Goal: Information Seeking & Learning: Learn about a topic

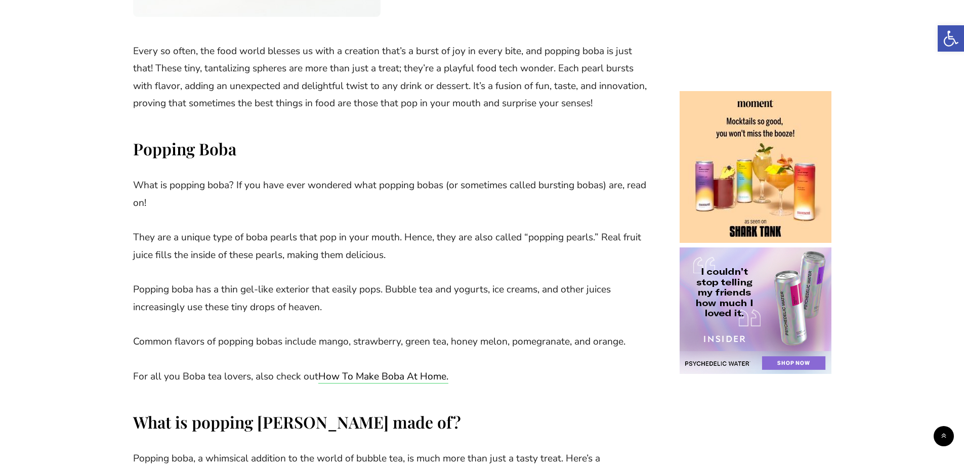
scroll to position [354, 0]
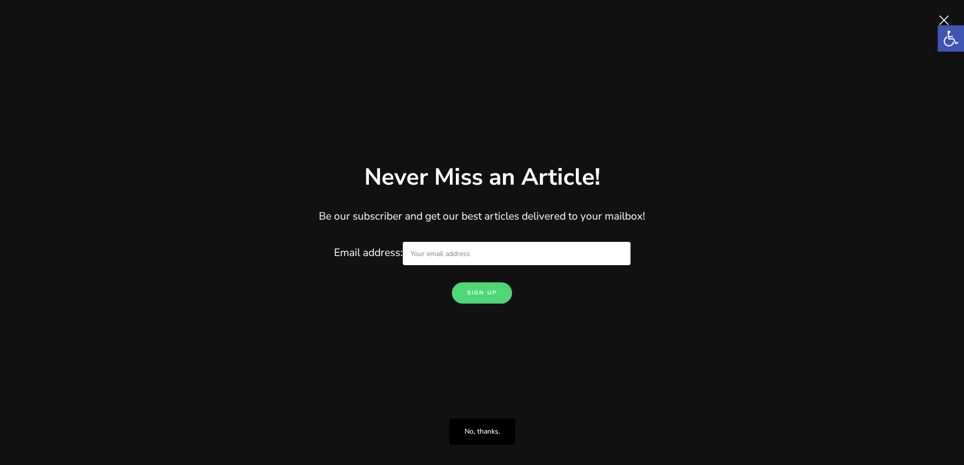
click at [943, 16] on span "Close" at bounding box center [944, 20] width 20 height 20
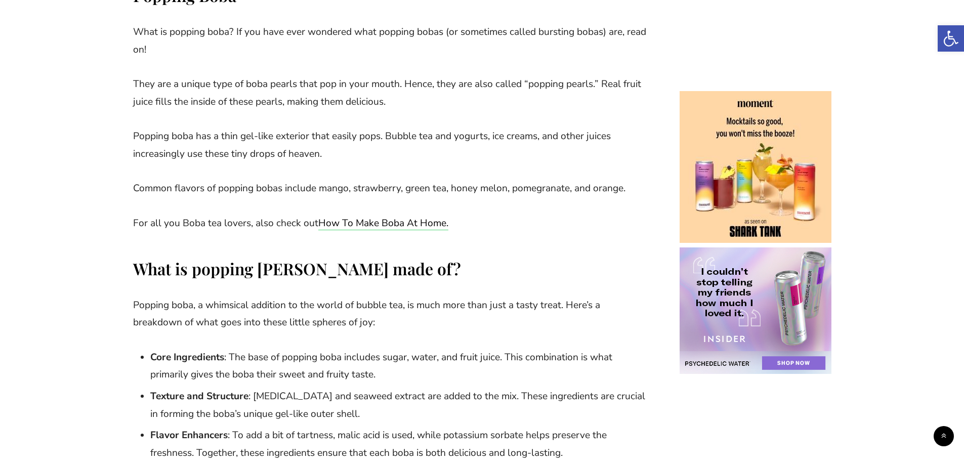
scroll to position [506, 0]
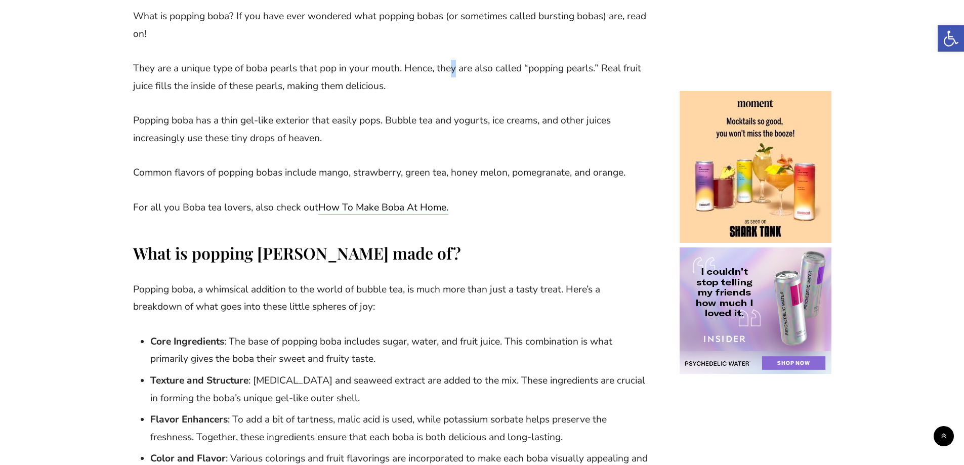
drag, startPoint x: 450, startPoint y: 73, endPoint x: 397, endPoint y: 89, distance: 55.3
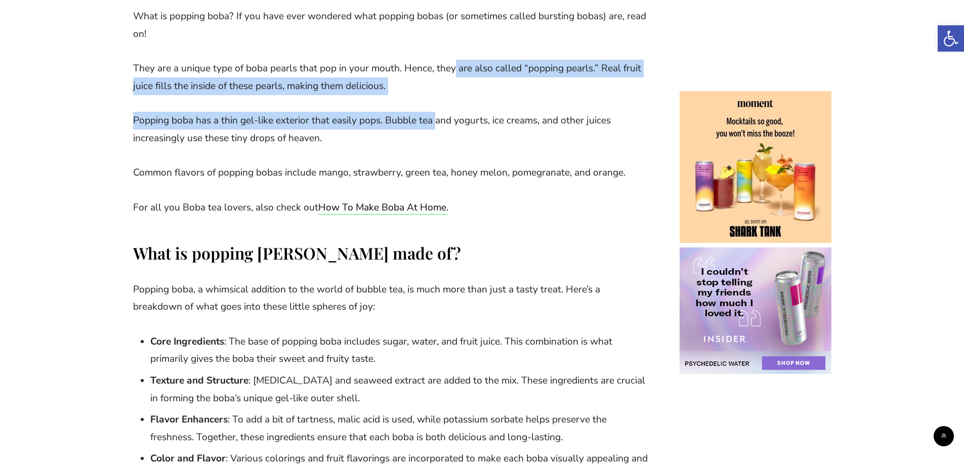
click at [397, 129] on p "Popping boba has a thin gel-like exterior that easily pops. Bubble tea and yogu…" at bounding box center [391, 129] width 516 height 35
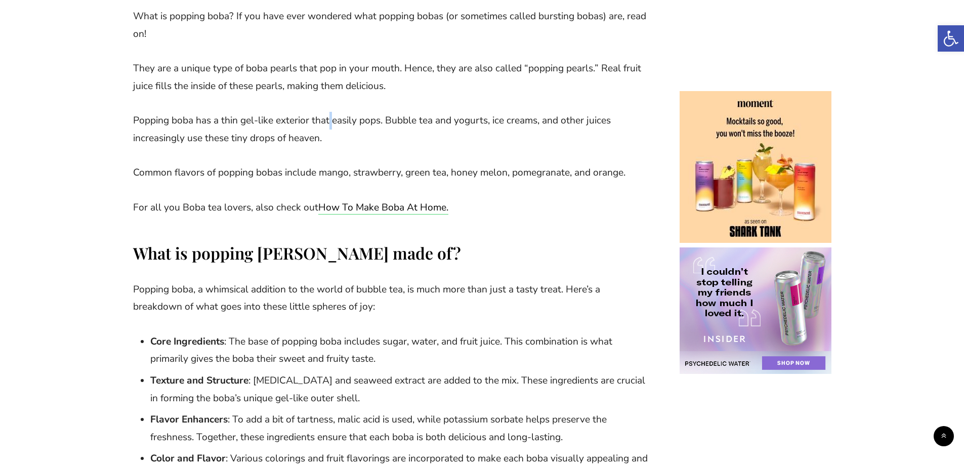
drag, startPoint x: 328, startPoint y: 111, endPoint x: 458, endPoint y: 52, distance: 142.5
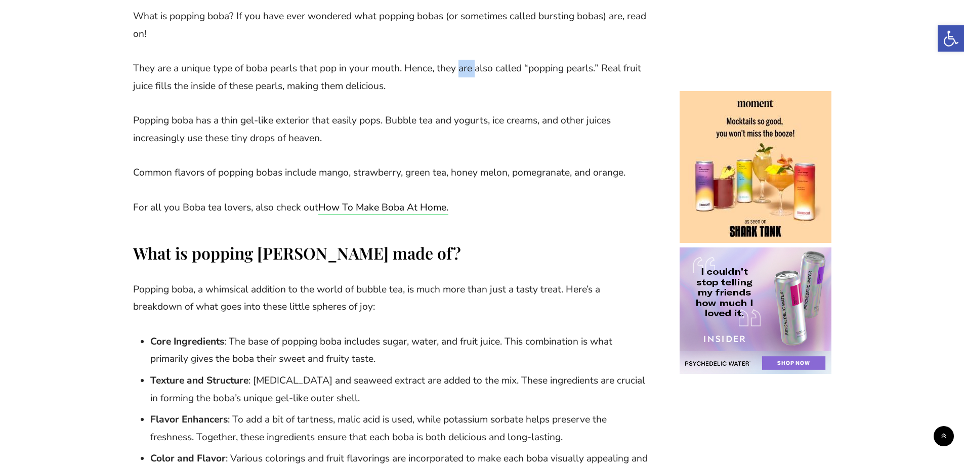
click at [488, 134] on p "Popping boba has a thin gel-like exterior that easily pops. Bubble tea and yogu…" at bounding box center [391, 129] width 516 height 35
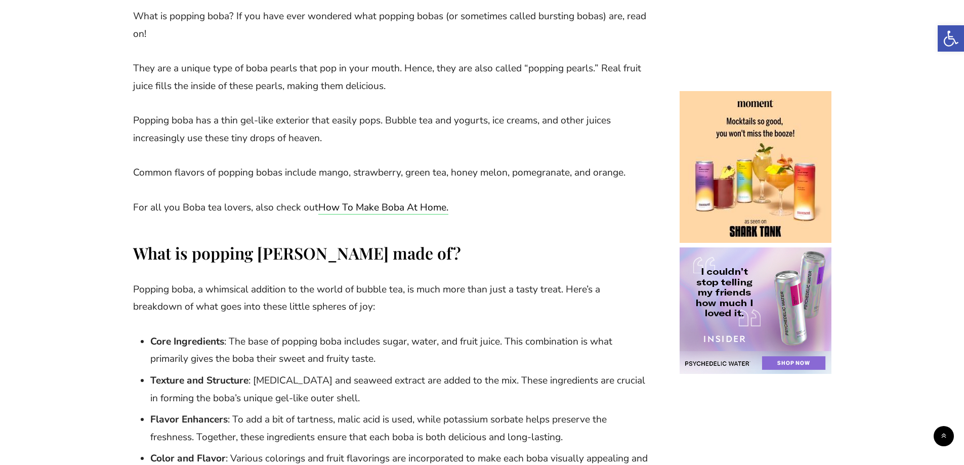
click at [488, 134] on p "Popping boba has a thin gel-like exterior that easily pops. Bubble tea and yogu…" at bounding box center [391, 129] width 516 height 35
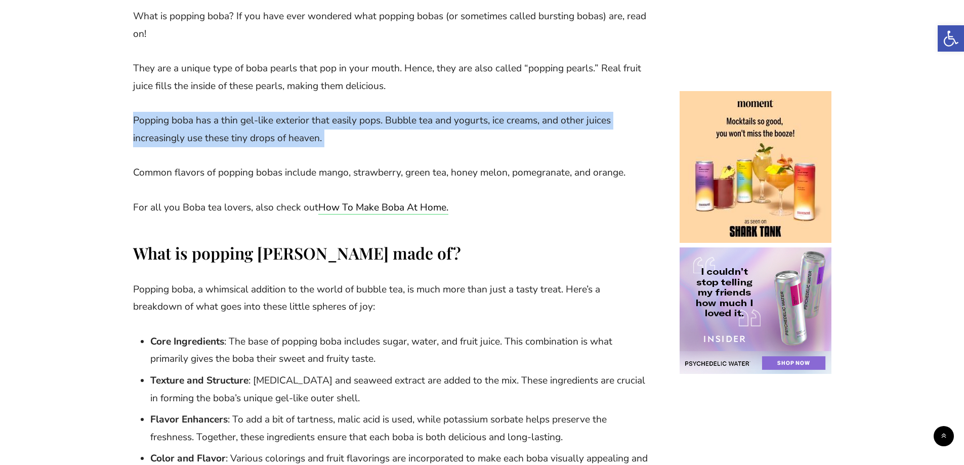
click at [488, 134] on p "Popping boba has a thin gel-like exterior that easily pops. Bubble tea and yogu…" at bounding box center [391, 129] width 516 height 35
click at [486, 133] on p "Popping boba has a thin gel-like exterior that easily pops. Bubble tea and yogu…" at bounding box center [391, 129] width 516 height 35
click at [482, 132] on p "Popping boba has a thin gel-like exterior that easily pops. Bubble tea and yogu…" at bounding box center [391, 129] width 516 height 35
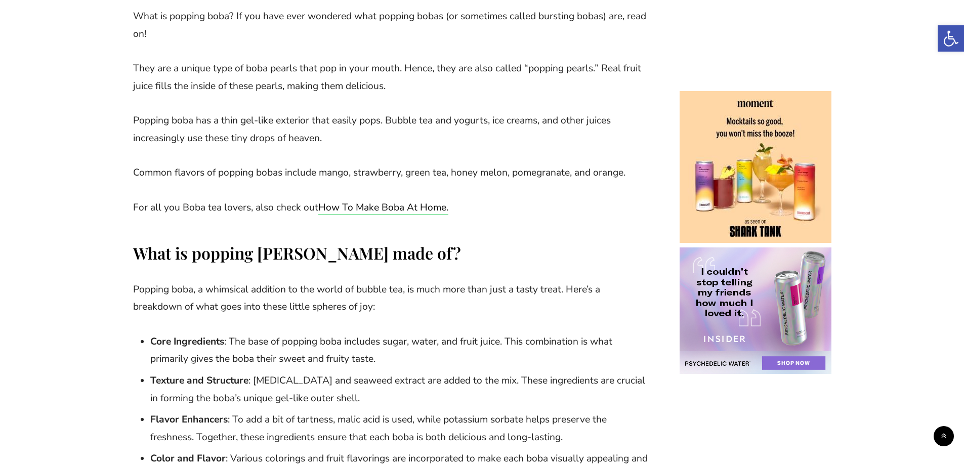
click at [482, 129] on p "Popping boba has a thin gel-like exterior that easily pops. Bubble tea and yogu…" at bounding box center [391, 129] width 516 height 35
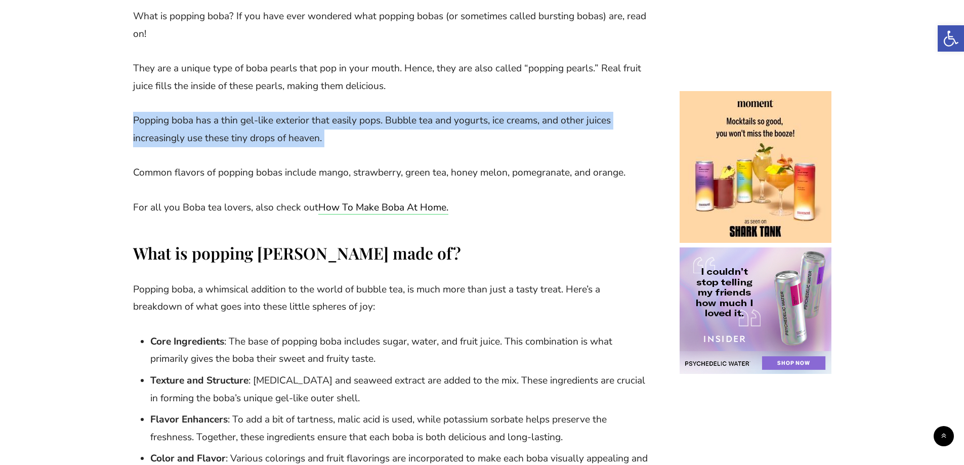
click at [482, 129] on p "Popping boba has a thin gel-like exterior that easily pops. Bubble tea and yogu…" at bounding box center [391, 129] width 516 height 35
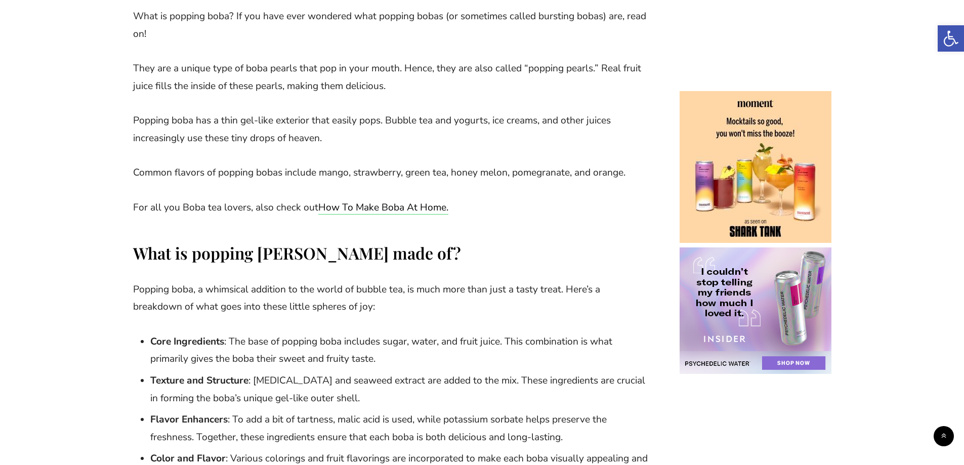
click at [229, 38] on p "What is popping boba? If you have ever wondered what popping bobas (or sometime…" at bounding box center [391, 25] width 516 height 35
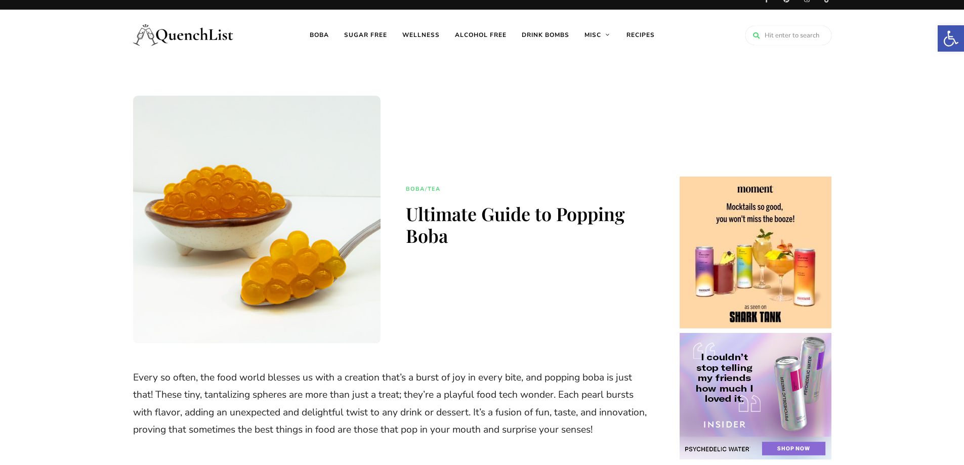
scroll to position [0, 0]
